Goal: Task Accomplishment & Management: Manage account settings

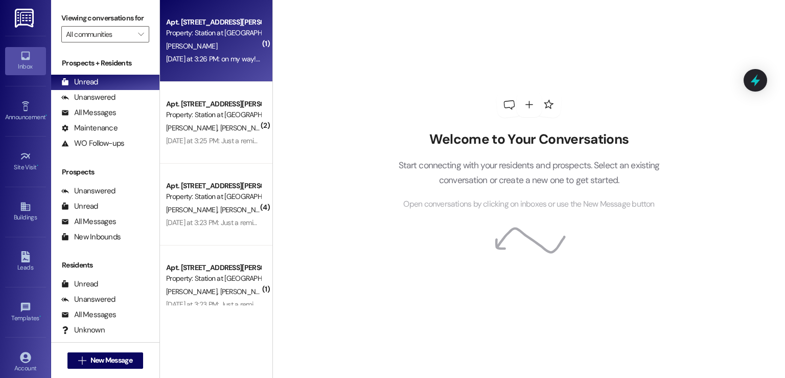
click at [218, 37] on div "Property: Station at [GEOGRAPHIC_DATA]" at bounding box center [213, 33] width 95 height 11
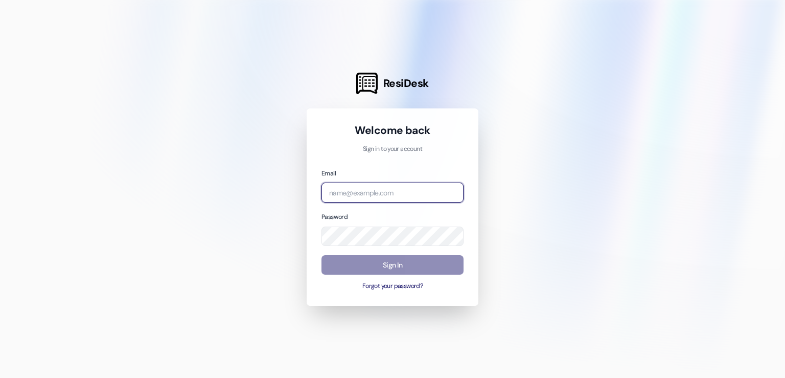
type input "leasing@stationatmanayunk.com"
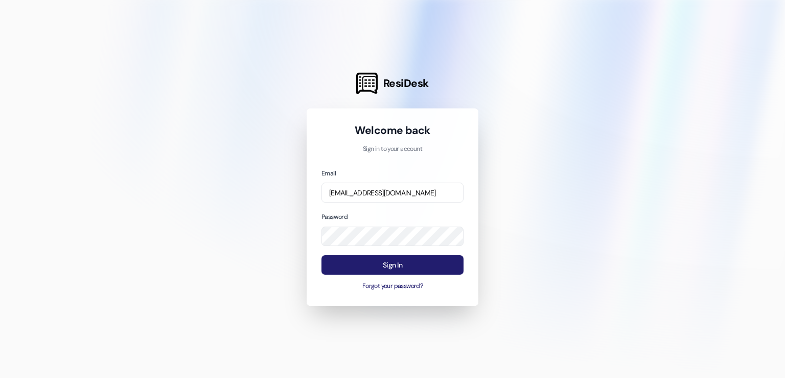
click at [395, 263] on button "Sign In" at bounding box center [393, 265] width 142 height 20
